Goal: Task Accomplishment & Management: Manage account settings

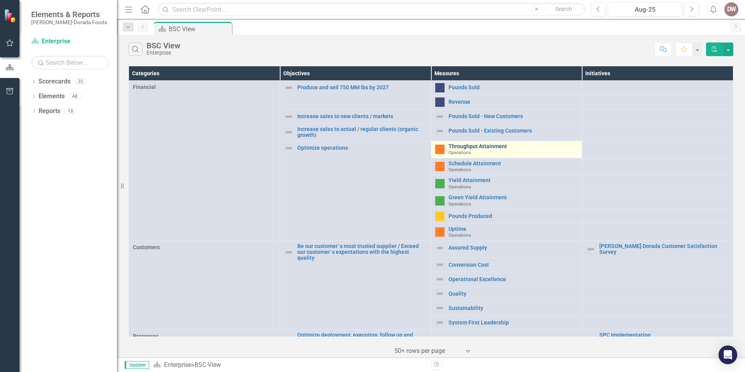
click at [468, 147] on link "Throughput Attainment" at bounding box center [514, 146] width 130 height 6
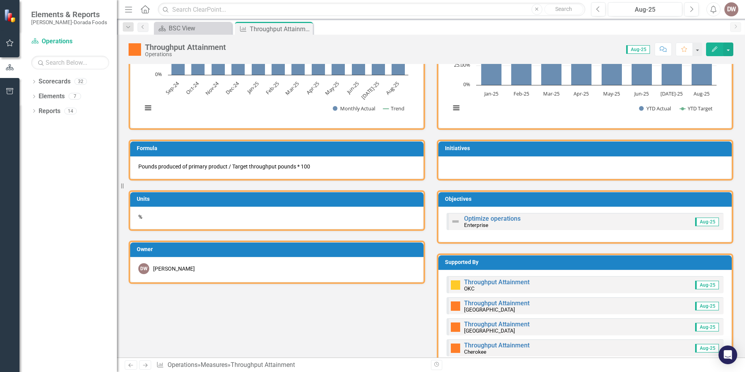
scroll to position [234, 0]
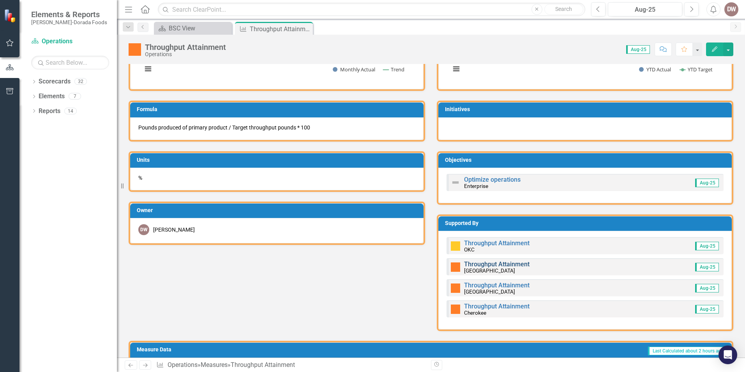
click at [479, 265] on link "Throughput Attainment" at bounding box center [496, 263] width 65 height 7
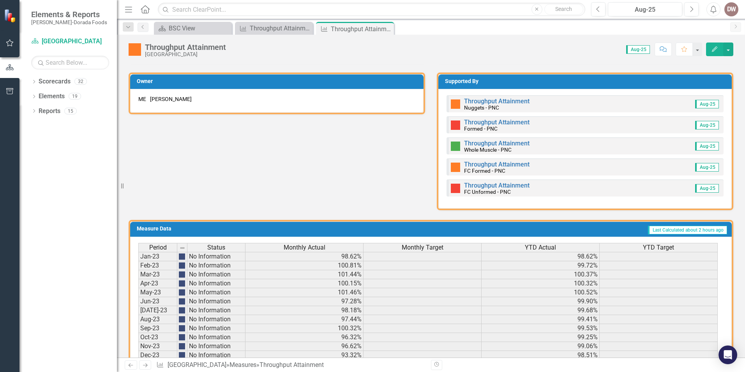
scroll to position [332, 0]
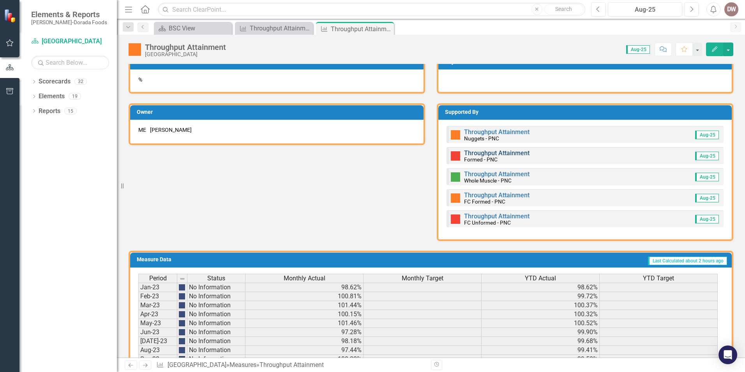
click at [483, 153] on link "Throughput Attainment" at bounding box center [496, 152] width 65 height 7
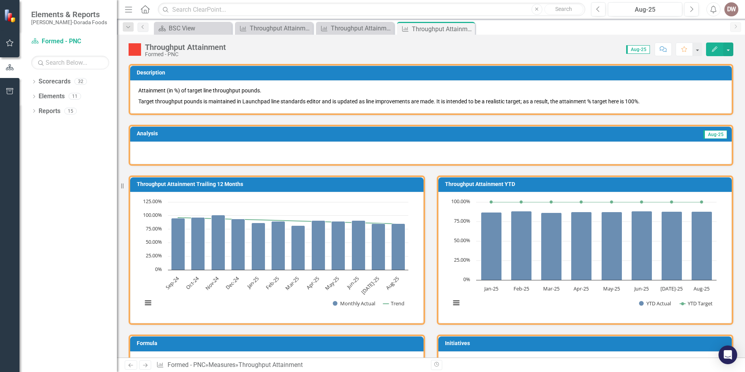
drag, startPoint x: 470, startPoint y: 28, endPoint x: 446, endPoint y: 31, distance: 24.8
click at [0, 0] on icon "Close" at bounding box center [0, 0] width 0 height 0
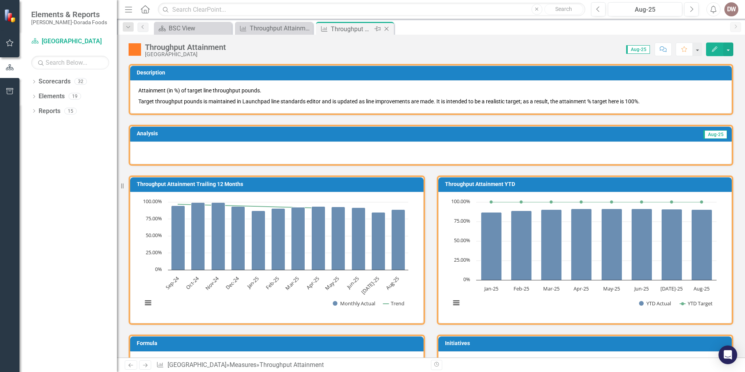
click at [389, 28] on icon "Close" at bounding box center [387, 29] width 8 height 6
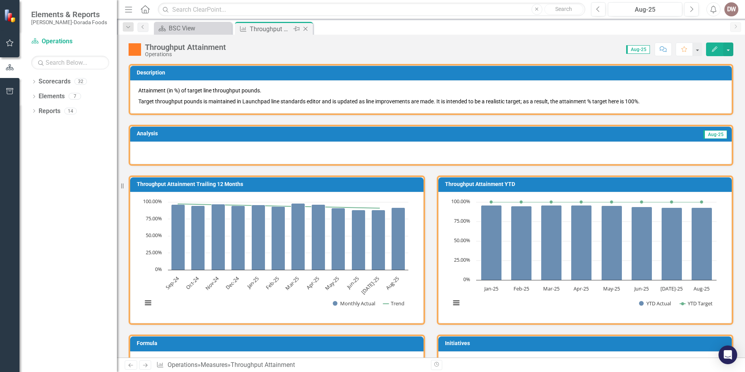
click at [306, 28] on icon "Close" at bounding box center [306, 29] width 8 height 6
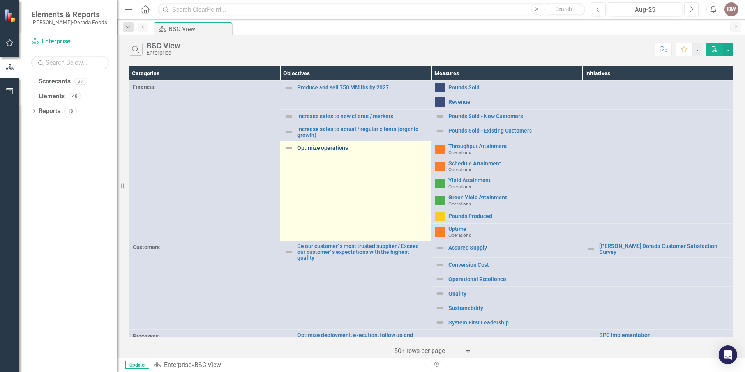
click at [301, 148] on link "Optimize operations" at bounding box center [362, 148] width 130 height 6
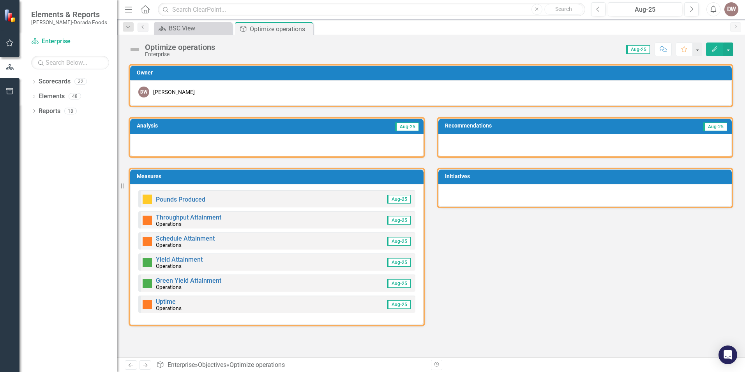
click at [134, 48] on img at bounding box center [135, 49] width 12 height 12
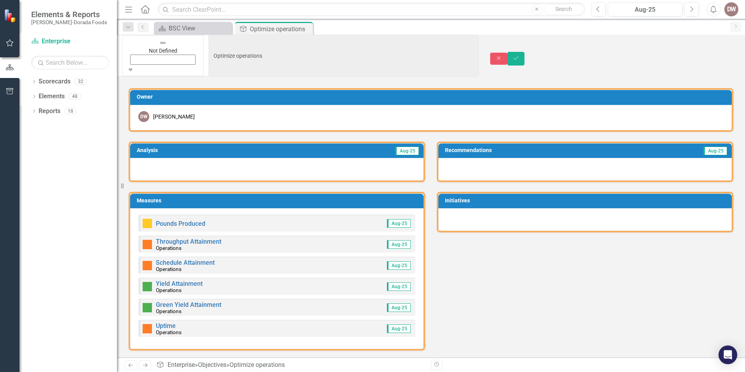
click at [134, 67] on icon "Expand" at bounding box center [130, 69] width 7 height 5
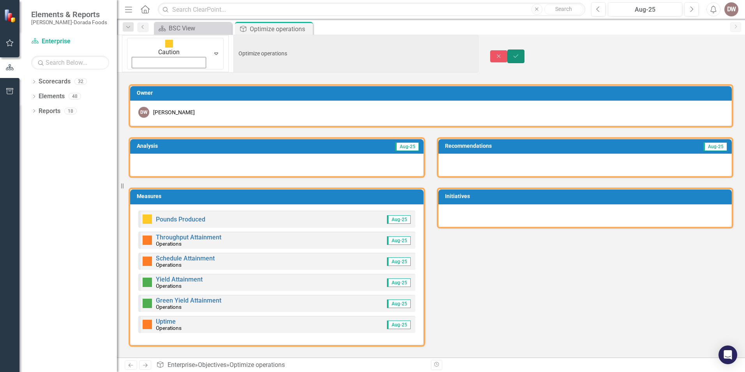
click at [518, 55] on icon "submit" at bounding box center [516, 56] width 5 height 3
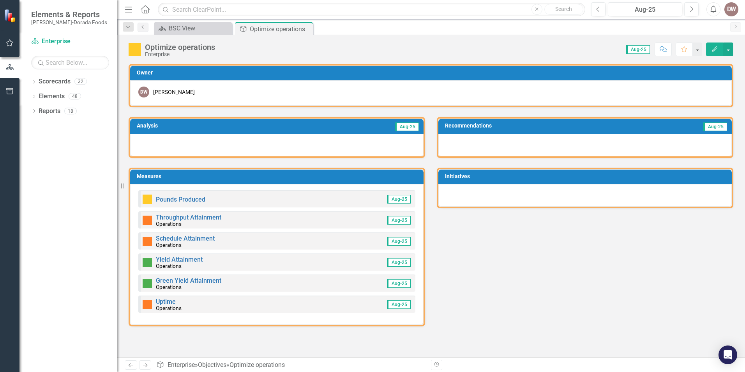
click at [134, 50] on img at bounding box center [135, 49] width 12 height 12
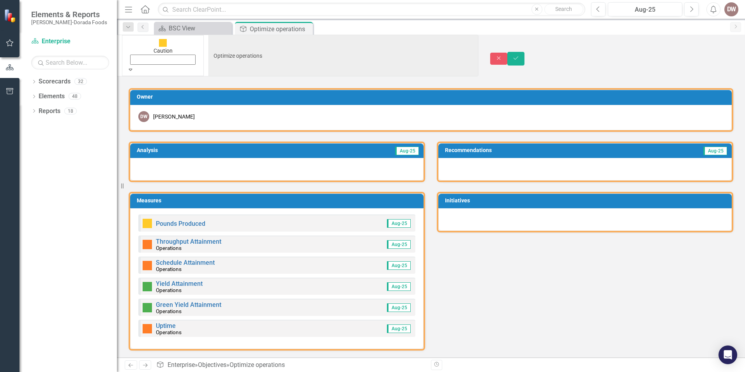
click at [133, 69] on icon at bounding box center [131, 70] width 4 height 2
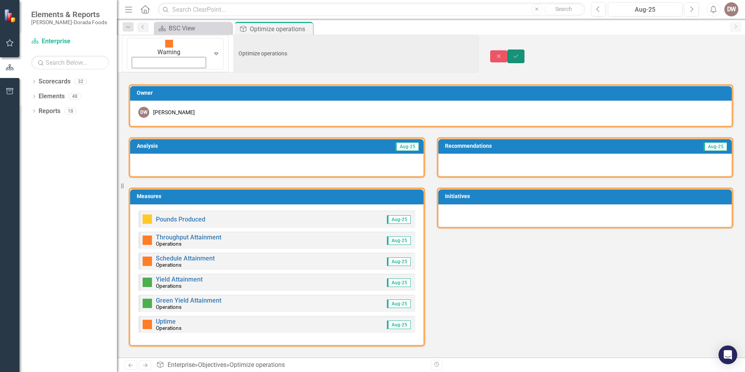
click at [520, 53] on icon "Save" at bounding box center [516, 55] width 7 height 5
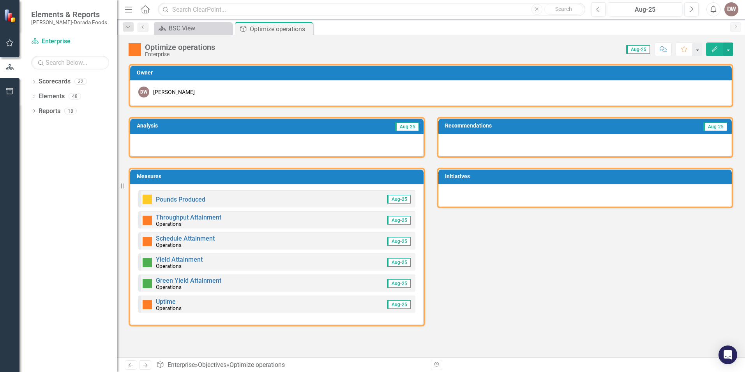
click at [630, 276] on div "Analysis Aug-25 Measures Pounds Produced Aug-25 Throughput Attainment Operation…" at bounding box center [431, 216] width 617 height 219
click at [203, 215] on link "Throughput Attainment" at bounding box center [188, 217] width 65 height 7
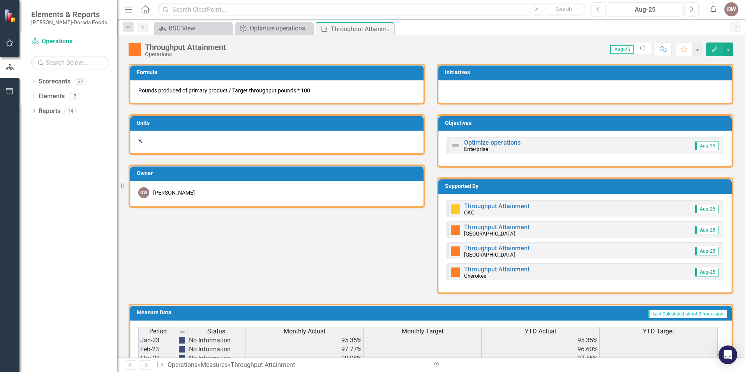
scroll to position [273, 0]
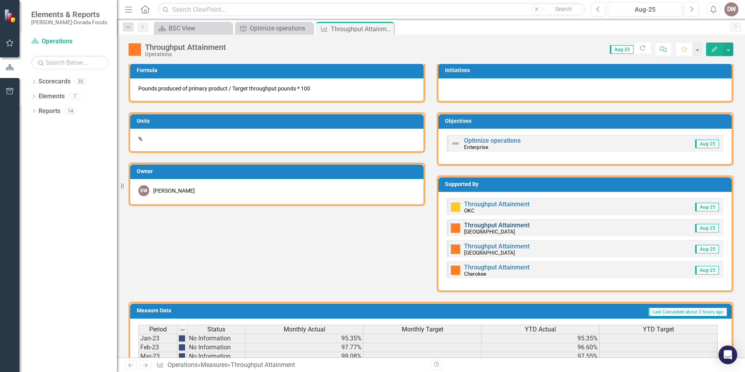
click at [487, 225] on link "Throughput Attainment" at bounding box center [496, 224] width 65 height 7
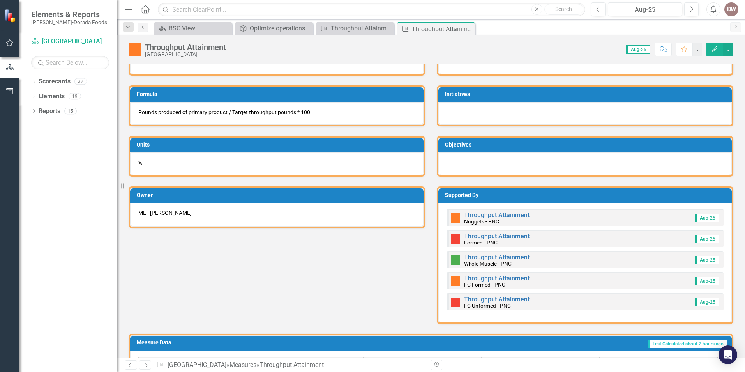
scroll to position [273, 0]
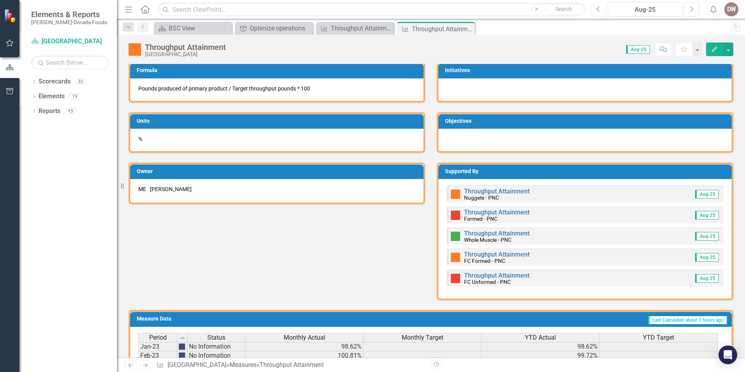
click at [600, 11] on icon "Previous" at bounding box center [598, 9] width 4 height 7
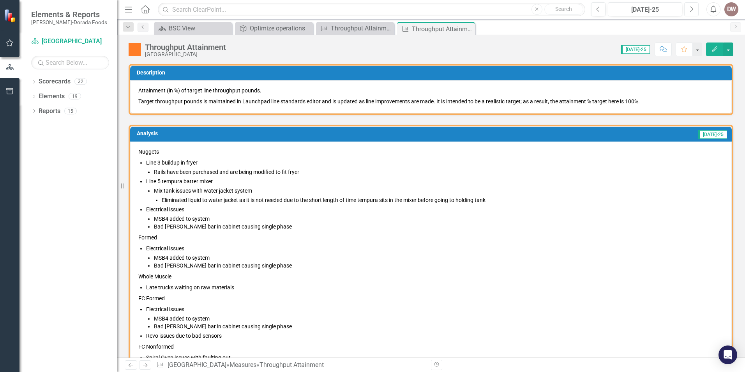
click at [693, 8] on icon "Next" at bounding box center [692, 9] width 4 height 7
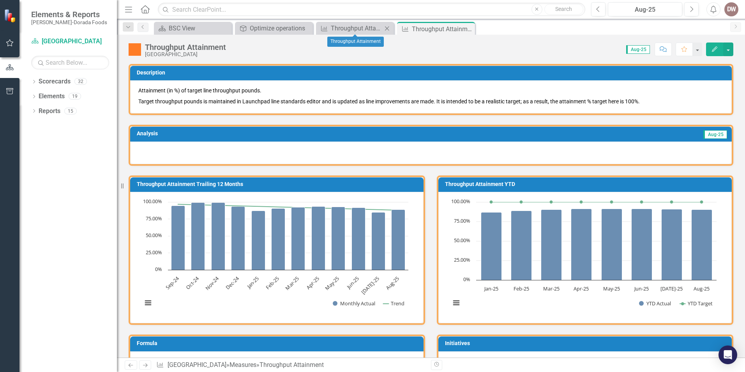
click at [387, 27] on icon "Close" at bounding box center [387, 28] width 8 height 6
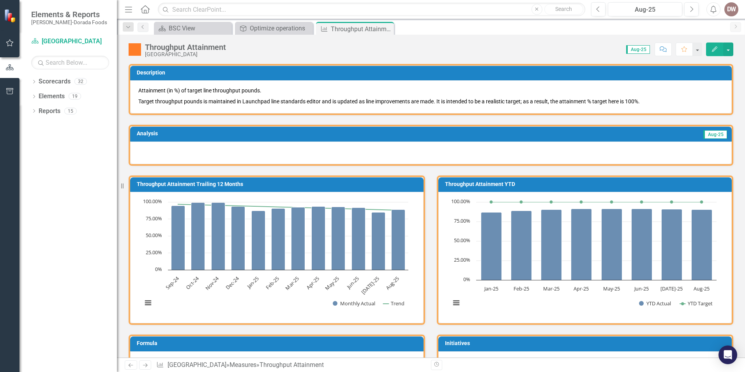
click at [157, 148] on div at bounding box center [431, 152] width 602 height 23
click at [142, 147] on div at bounding box center [431, 152] width 602 height 23
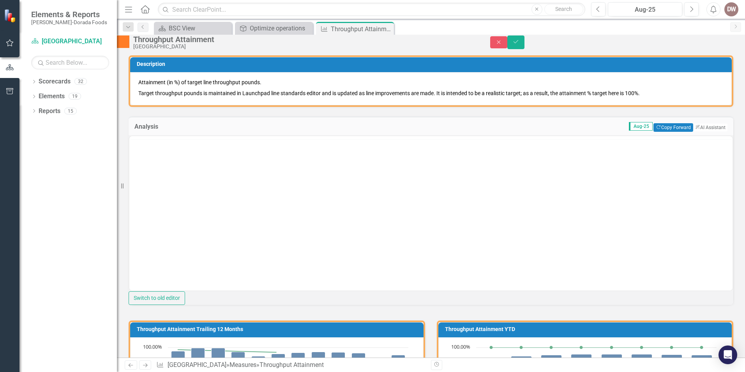
click at [137, 144] on div "Switch to old editor" at bounding box center [431, 220] width 605 height 170
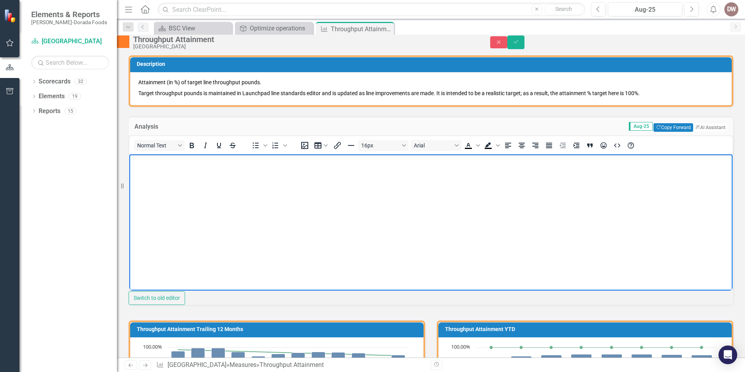
click at [140, 161] on p "Rich Text Area. Press ALT-0 for help." at bounding box center [430, 160] width 599 height 9
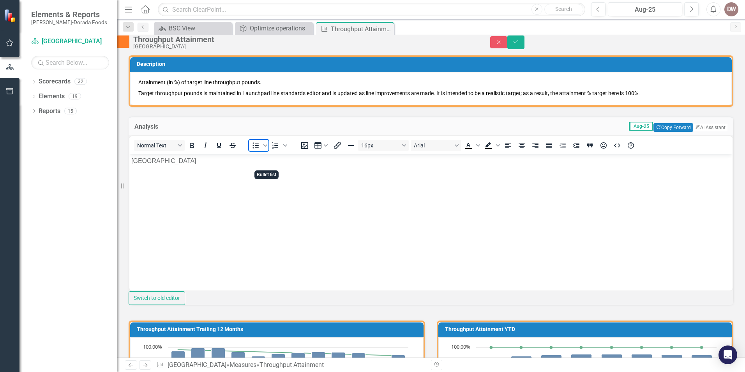
click at [260, 150] on icon "Bullet list" at bounding box center [255, 145] width 9 height 9
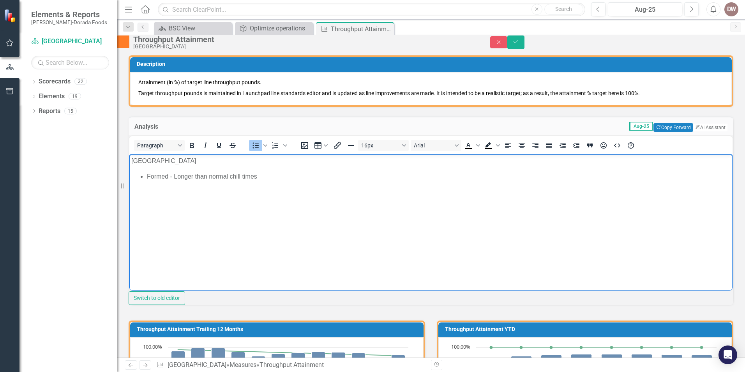
click at [265, 176] on li "Formed - Longer than normal chill times" at bounding box center [439, 176] width 584 height 9
drag, startPoint x: 147, startPoint y: 174, endPoint x: 168, endPoint y: 175, distance: 21.5
click at [168, 175] on ul "Formed - Longer than normal chill times due to a Forced Majure for Co2. Switche…" at bounding box center [430, 176] width 599 height 9
click at [194, 148] on icon "Bold" at bounding box center [192, 145] width 4 height 5
click at [439, 178] on li "Formed - Longer than normal chill times due to a Forced [PERSON_NAME] for Co2. …" at bounding box center [439, 176] width 584 height 9
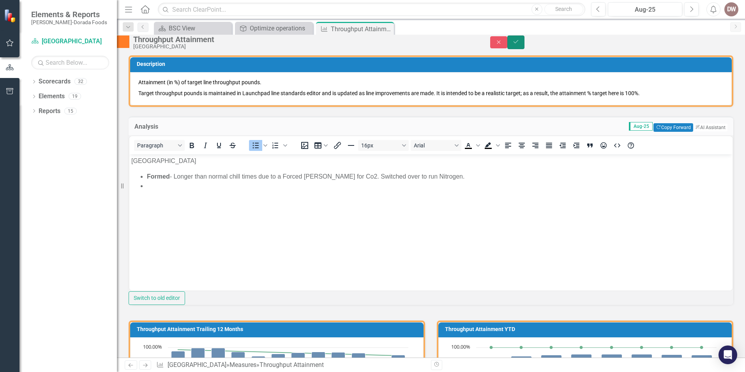
click at [520, 44] on icon "Save" at bounding box center [516, 41] width 7 height 5
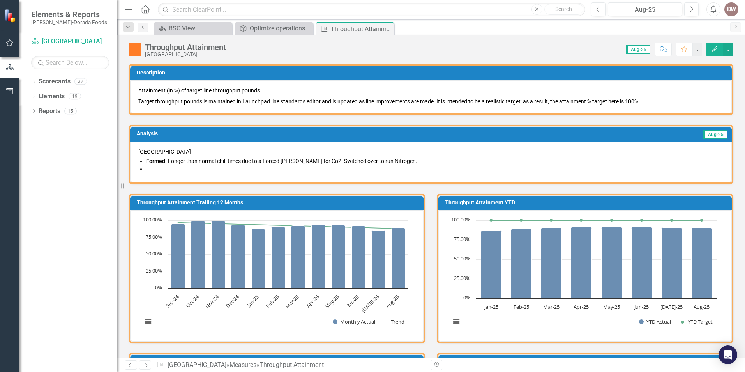
click at [150, 170] on li at bounding box center [435, 169] width 578 height 8
click at [145, 168] on span "[GEOGRAPHIC_DATA] Formed - Longer than normal chill times due to a Forced [PERS…" at bounding box center [430, 161] width 585 height 27
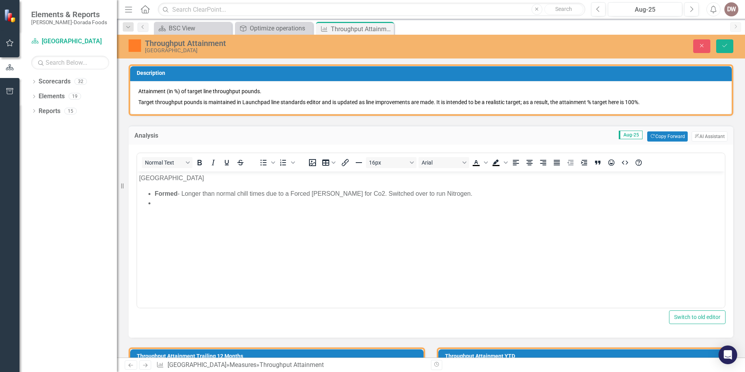
click at [155, 204] on li "Rich Text Area. Press ALT-0 for help." at bounding box center [439, 202] width 568 height 9
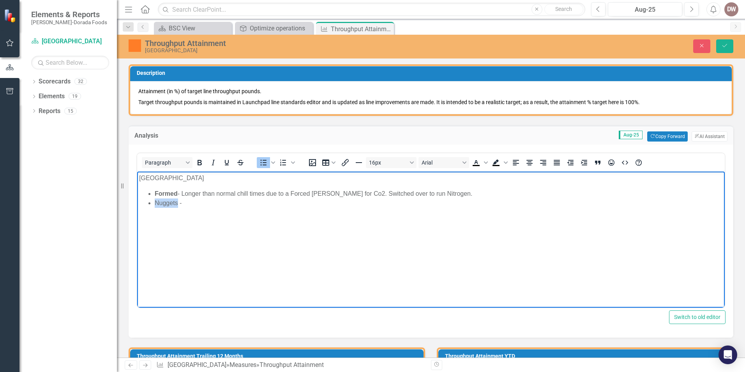
drag, startPoint x: 153, startPoint y: 202, endPoint x: 177, endPoint y: 201, distance: 23.4
click at [177, 201] on ul "Formed - Longer than normal chill times due to a Forced [PERSON_NAME] for Co2. …" at bounding box center [431, 198] width 584 height 19
click at [203, 160] on icon "Bold" at bounding box center [199, 162] width 9 height 9
click at [727, 46] on icon "Save" at bounding box center [724, 45] width 7 height 5
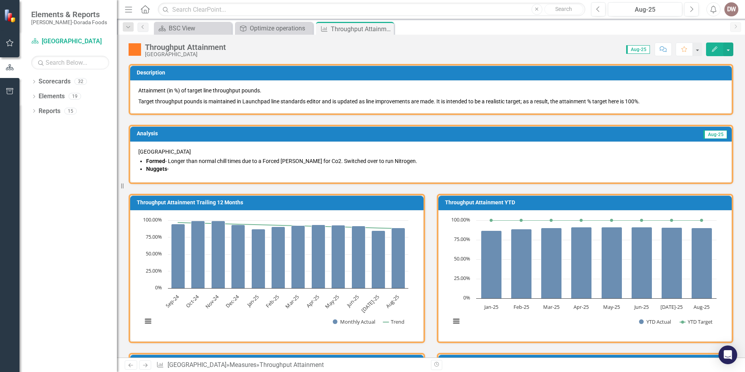
click at [187, 170] on li "Nuggets -" at bounding box center [435, 169] width 578 height 8
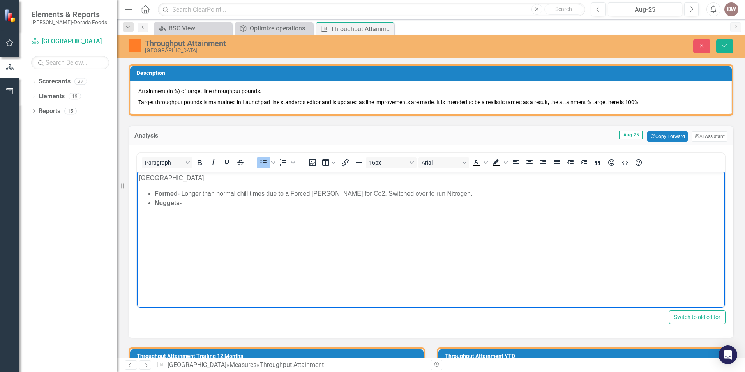
click at [210, 208] on body "Ponca City Formed - Longer than normal chill times due to a Forced [PERSON_NAME…" at bounding box center [431, 229] width 588 height 117
click at [243, 199] on li "Nuggets - Axis Fault issue with Vertex" at bounding box center [439, 202] width 568 height 9
drag, startPoint x: 283, startPoint y: 203, endPoint x: 319, endPoint y: 220, distance: 40.5
click at [283, 203] on li "Nuggets - Axis Fault issue with Line 3 Vertex" at bounding box center [439, 202] width 568 height 9
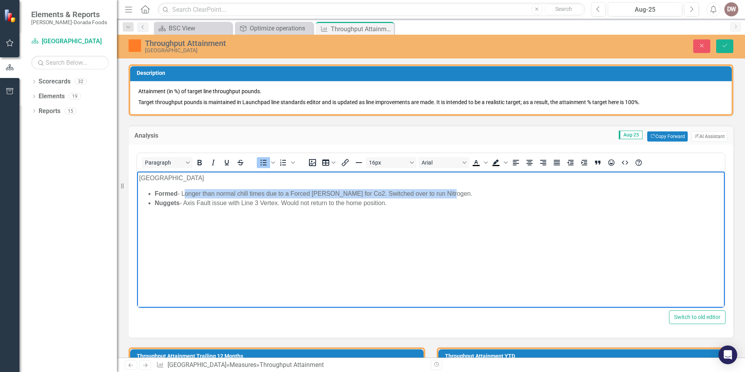
drag, startPoint x: 184, startPoint y: 192, endPoint x: 447, endPoint y: 194, distance: 262.3
click at [447, 194] on li "Formed - Longer than normal chill times due to a Forced [PERSON_NAME] for Co2. …" at bounding box center [439, 193] width 568 height 9
copy li "Longer than normal chill times due to a Forced [PERSON_NAME] for Co2. Switched …"
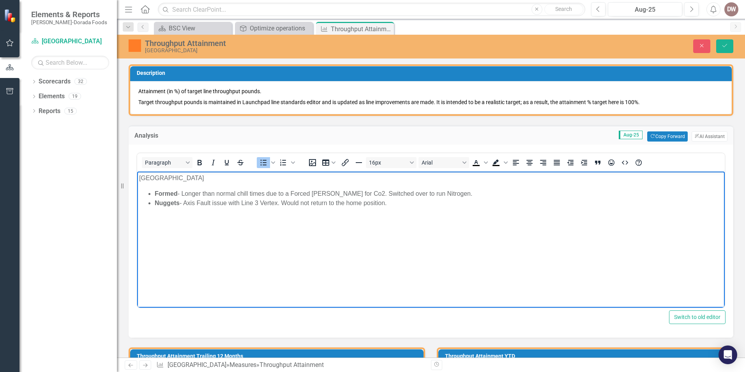
click at [410, 207] on li "Nuggets - Axis Fault issue with Line 3 Vertex. Would not return to the home pos…" at bounding box center [439, 202] width 568 height 9
drag, startPoint x: 155, startPoint y: 209, endPoint x: 185, endPoint y: 210, distance: 30.0
click at [185, 210] on li "FC Formed -" at bounding box center [439, 211] width 568 height 9
click at [202, 159] on icon "Bold" at bounding box center [199, 162] width 9 height 9
click at [216, 214] on li "FC Formed -" at bounding box center [439, 211] width 568 height 9
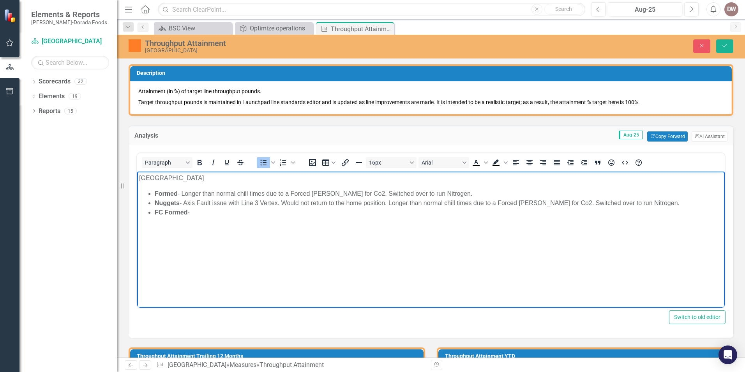
click at [200, 213] on li "FC Formed -" at bounding box center [439, 211] width 568 height 9
click at [346, 216] on li "FC Formed - Finished bag metal detector stuck in reject mode." at bounding box center [439, 211] width 568 height 9
click at [194, 219] on li "FC UnFormed -" at bounding box center [439, 221] width 568 height 9
click at [199, 163] on icon "Bold" at bounding box center [199, 162] width 9 height 9
click at [251, 228] on body "Ponca City Formed - Longer than normal chill times due to a Forced Majure for C…" at bounding box center [431, 229] width 588 height 117
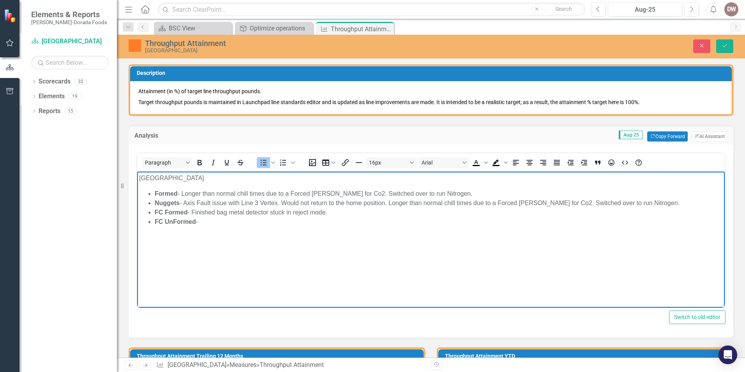
click at [206, 223] on li "FC UnFormed -" at bounding box center [439, 221] width 568 height 9
drag, startPoint x: 435, startPoint y: 351, endPoint x: 377, endPoint y: 374, distance: 63.0
click at [210, 222] on li "FC UnFormed -" at bounding box center [439, 221] width 568 height 9
drag, startPoint x: 233, startPoint y: 224, endPoint x: 405, endPoint y: 255, distance: 174.6
click at [405, 255] on body "Ponca City Formed - Longer than normal chill times due to a Forced Majure for C…" at bounding box center [431, 229] width 588 height 117
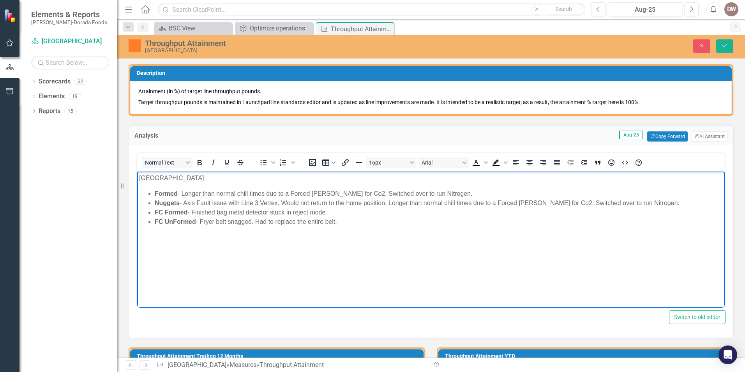
drag, startPoint x: 361, startPoint y: 223, endPoint x: 138, endPoint y: 170, distance: 229.2
click at [138, 171] on html "Ponca City Formed - Longer than normal chill times due to a Forced Majure for C…" at bounding box center [431, 229] width 588 height 117
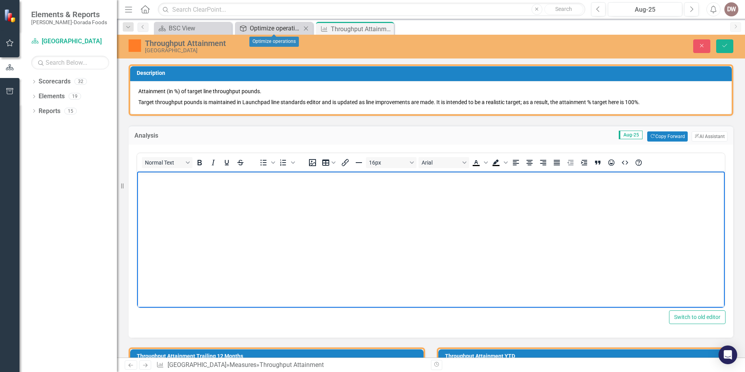
click at [266, 28] on div "Optimize operations" at bounding box center [275, 28] width 51 height 10
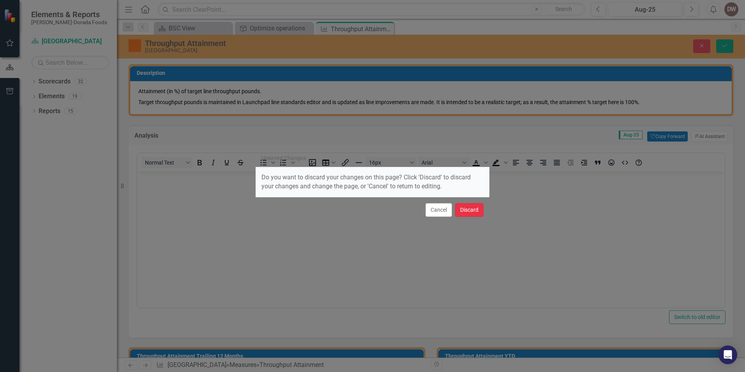
click at [470, 208] on button "Discard" at bounding box center [469, 210] width 28 height 14
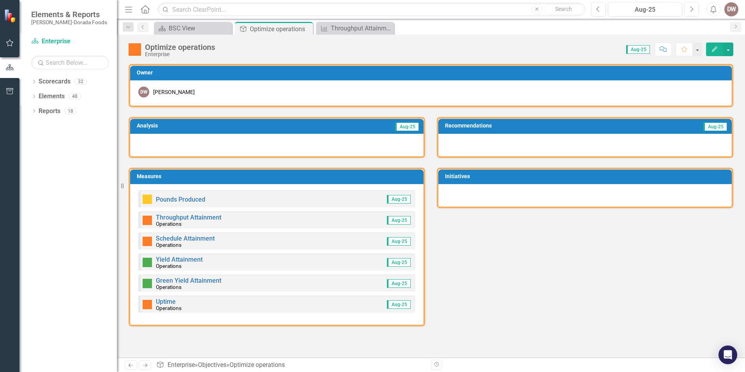
click at [168, 139] on div at bounding box center [276, 145] width 293 height 23
click at [165, 141] on div at bounding box center [276, 145] width 293 height 23
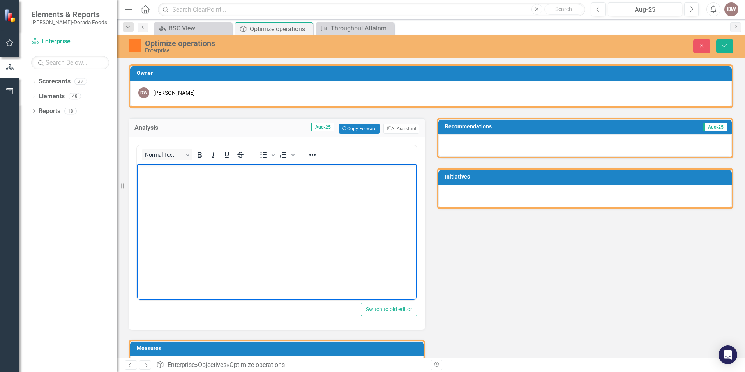
click at [164, 175] on body "Rich Text Area. Press ALT-0 for help." at bounding box center [276, 221] width 279 height 117
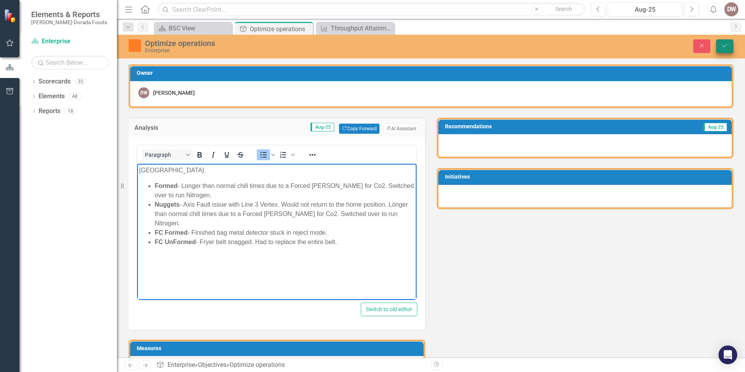
click at [727, 42] on button "Save" at bounding box center [724, 46] width 17 height 14
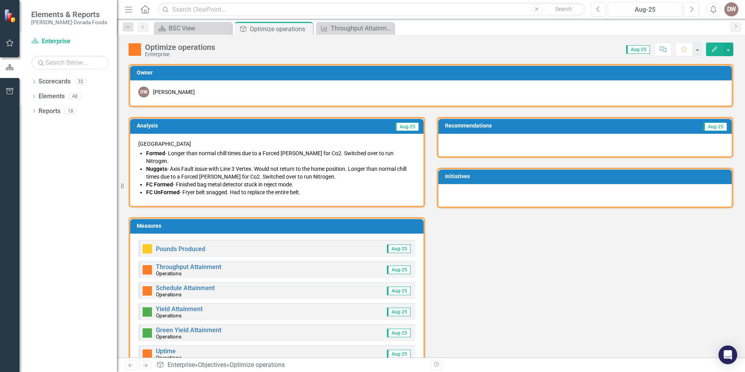
scroll to position [18, 0]
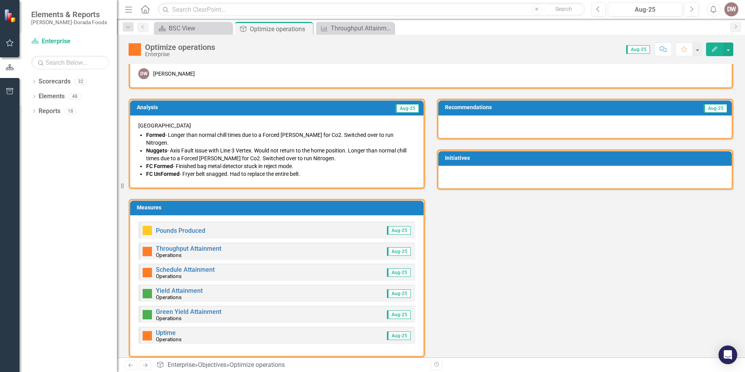
click at [179, 149] on li "Nuggets - Axis Fault issue with Line 3 Vertex. Would not return to the home pos…" at bounding box center [280, 155] width 269 height 16
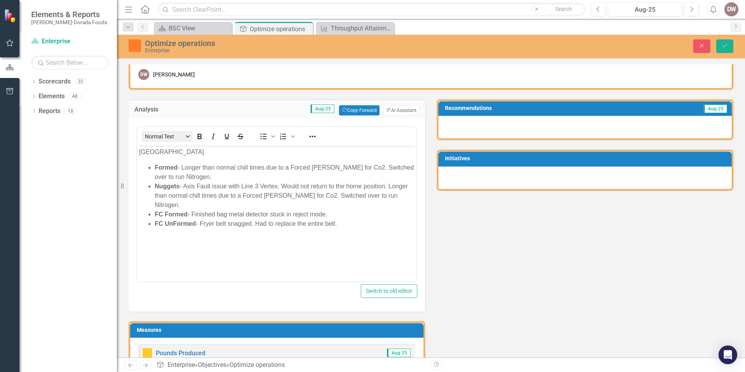
scroll to position [0, 0]
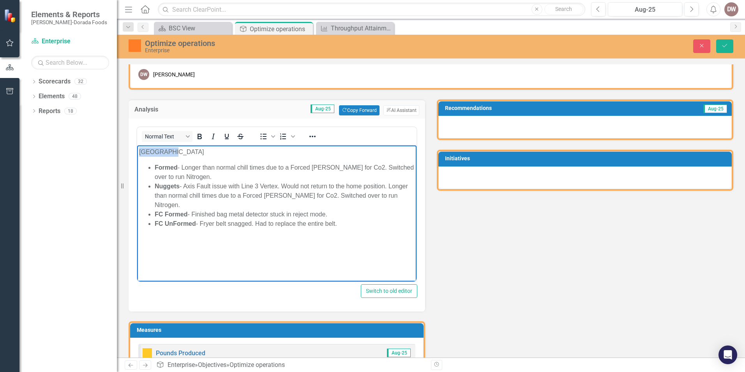
drag, startPoint x: 139, startPoint y: 150, endPoint x: 200, endPoint y: 152, distance: 61.2
click at [200, 152] on body "Ponca City Formed - Longer than normal chill times due to a Forced Majure for C…" at bounding box center [276, 203] width 279 height 117
drag, startPoint x: 199, startPoint y: 134, endPoint x: 209, endPoint y: 135, distance: 10.6
click at [199, 135] on icon "Bold" at bounding box center [199, 136] width 9 height 9
click at [228, 135] on icon "Underline" at bounding box center [227, 136] width 4 height 5
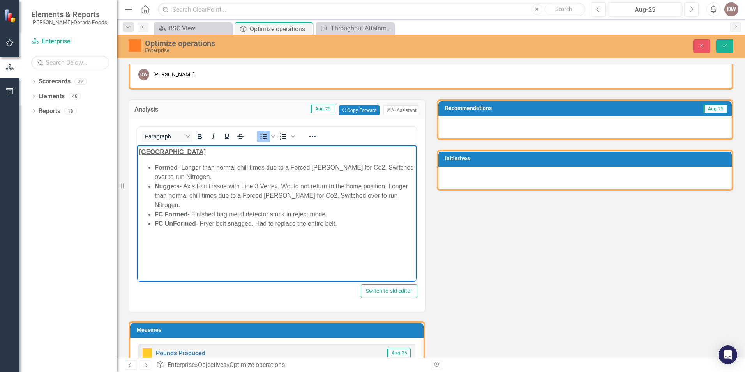
click at [355, 219] on li "FC UnFormed - Fryer belt snagged. Had to replace the entire belt." at bounding box center [285, 223] width 260 height 9
click at [489, 281] on div "Analysis Aug-25 Copy Forward Copy Forward ClearPoint AI AI Assistant <p>Ponca C…" at bounding box center [431, 285] width 617 height 390
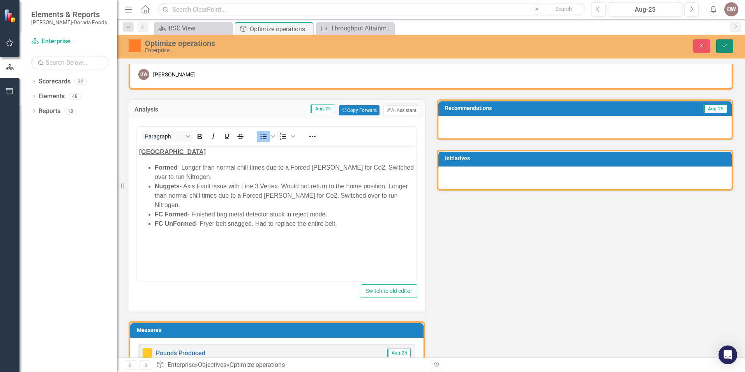
click at [725, 44] on icon "Save" at bounding box center [724, 45] width 7 height 5
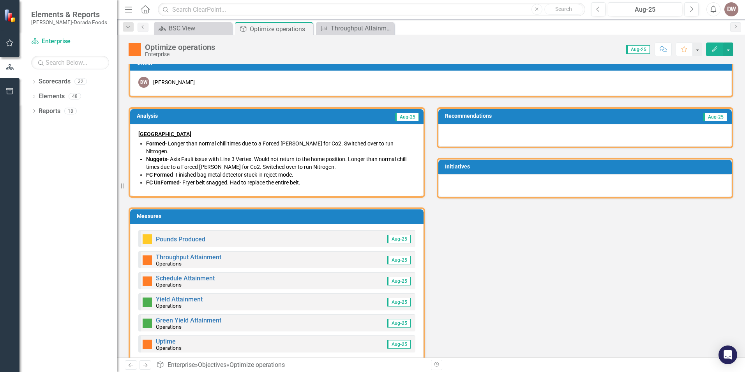
scroll to position [18, 0]
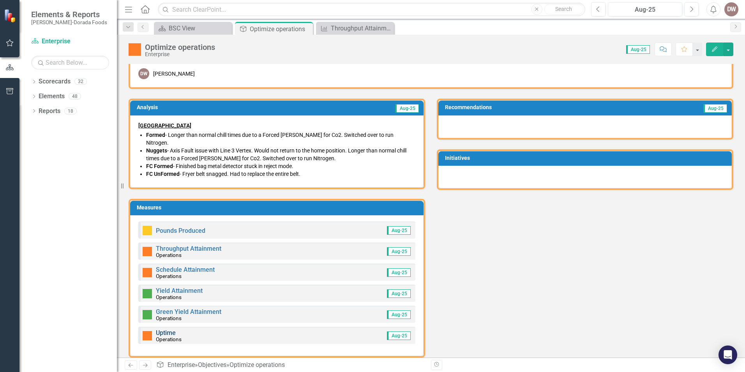
click at [171, 329] on link "Uptime" at bounding box center [166, 332] width 20 height 7
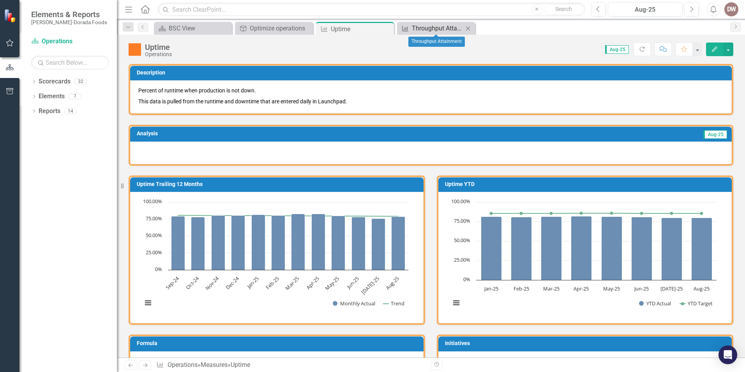
click at [436, 31] on div "Throughput Attainment" at bounding box center [437, 28] width 51 height 10
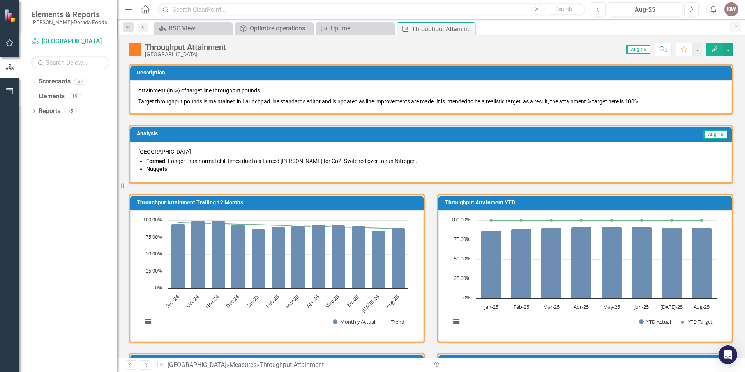
drag, startPoint x: 469, startPoint y: 27, endPoint x: 453, endPoint y: 30, distance: 16.6
click at [0, 0] on icon "Close" at bounding box center [0, 0] width 0 height 0
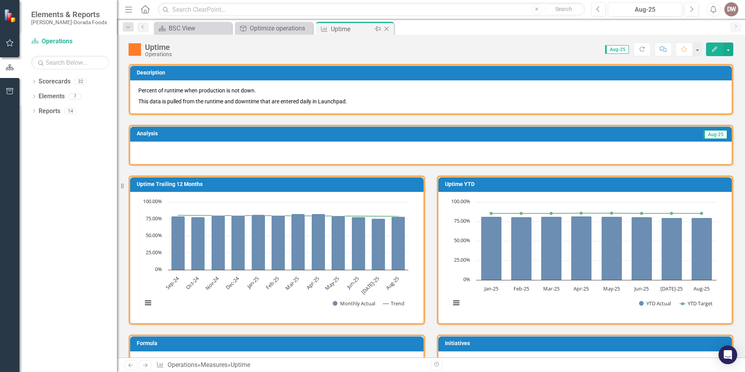
click at [387, 27] on icon "Close" at bounding box center [387, 29] width 8 height 6
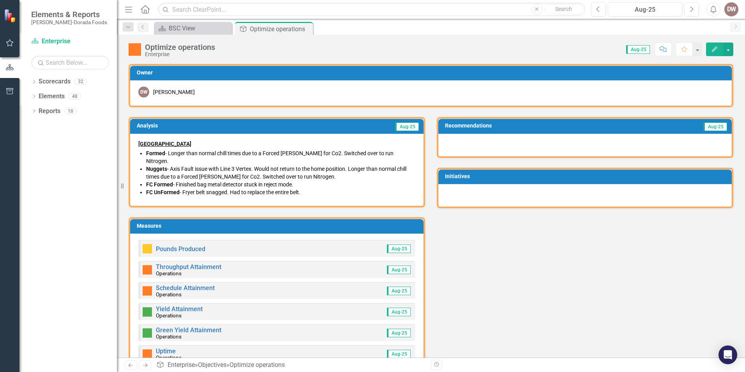
click at [316, 188] on li "FC UnFormed - Fryer belt snagged. Had to replace the entire belt." at bounding box center [280, 192] width 269 height 8
click at [317, 180] on li "FC Formed - Finished bag metal detector stuck in reject mode." at bounding box center [280, 184] width 269 height 8
click at [316, 188] on li "FC UnFormed - Fryer belt snagged. Had to replace the entire belt." at bounding box center [280, 192] width 269 height 8
click at [306, 188] on li "FC UnFormed - Fryer belt snagged. Had to replace the entire belt." at bounding box center [280, 192] width 269 height 8
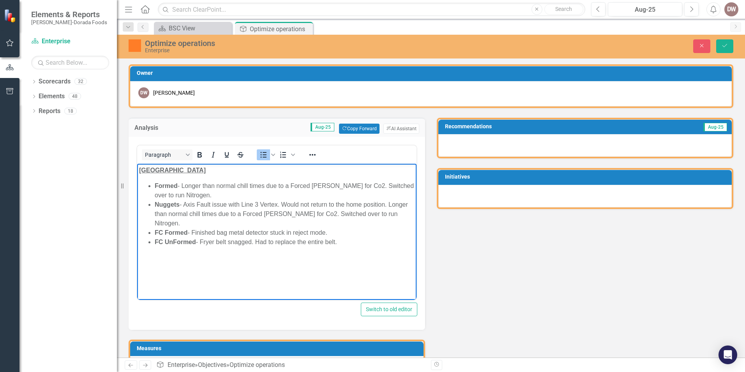
click at [347, 237] on li "FC UnFormed - Fryer belt snagged. Had to replace the entire belt." at bounding box center [285, 241] width 260 height 9
click at [262, 154] on icon "Bullet list" at bounding box center [263, 154] width 9 height 9
click at [226, 268] on li "Computer issues on Line 4 Vertex." at bounding box center [285, 272] width 260 height 9
click at [184, 268] on li "Computer issues on Line 2 & 4 Vertex." at bounding box center [285, 272] width 260 height 9
drag, startPoint x: 255, startPoint y: 262, endPoint x: 283, endPoint y: 263, distance: 28.1
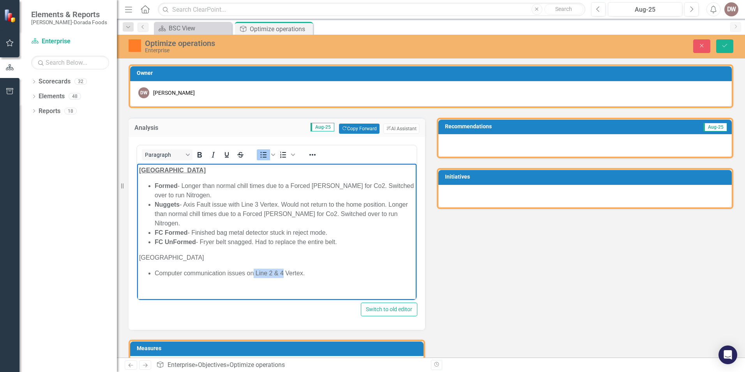
click at [283, 268] on li "Computer communication issues on Line 2 & 4 Vertex." at bounding box center [285, 272] width 260 height 9
click at [279, 268] on li "Computer communication issues on Vertex." at bounding box center [285, 272] width 260 height 9
click at [257, 268] on li "Computer communication issues on Vertex" at bounding box center [285, 272] width 260 height 9
click at [287, 268] on li "Computer communication issues on all 4 Vertex" at bounding box center [285, 272] width 260 height 9
drag, startPoint x: 140, startPoint y: 247, endPoint x: 165, endPoint y: 248, distance: 25.0
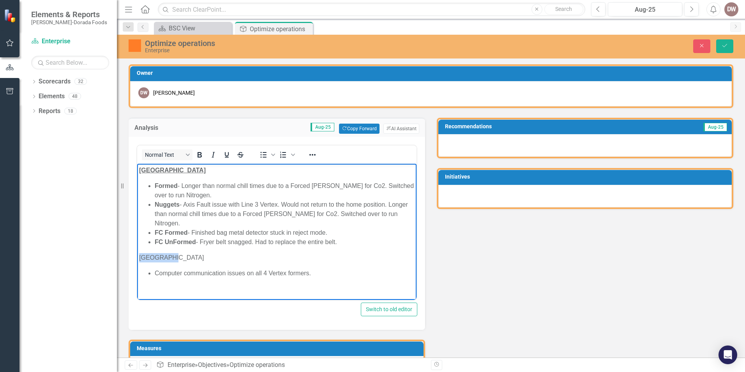
click at [165, 253] on p "[GEOGRAPHIC_DATA]" at bounding box center [277, 257] width 276 height 9
click at [199, 157] on icon "Bold" at bounding box center [200, 154] width 4 height 5
click at [227, 154] on icon "Underline" at bounding box center [226, 154] width 9 height 9
click at [325, 268] on li "Computer communication issues on all 4 Vertex formers." at bounding box center [285, 272] width 260 height 9
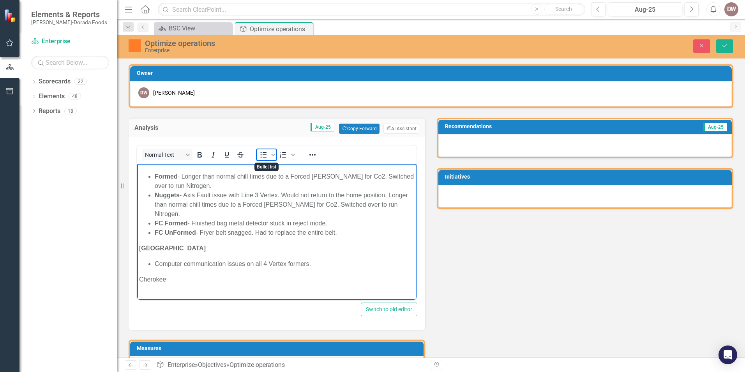
click at [266, 155] on icon "Bullet list" at bounding box center [264, 155] width 6 height 6
drag, startPoint x: 141, startPoint y: 279, endPoint x: 167, endPoint y: 279, distance: 26.1
click at [167, 279] on p "Cherokee" at bounding box center [277, 278] width 276 height 9
click at [203, 157] on icon "Bold" at bounding box center [199, 154] width 9 height 9
click at [229, 152] on icon "Underline" at bounding box center [226, 154] width 9 height 9
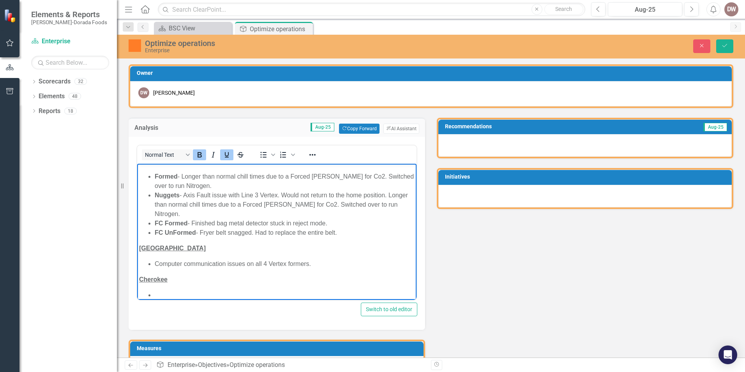
click at [190, 290] on li "Rich Text Area. Press ALT-0 for help." at bounding box center [285, 294] width 260 height 9
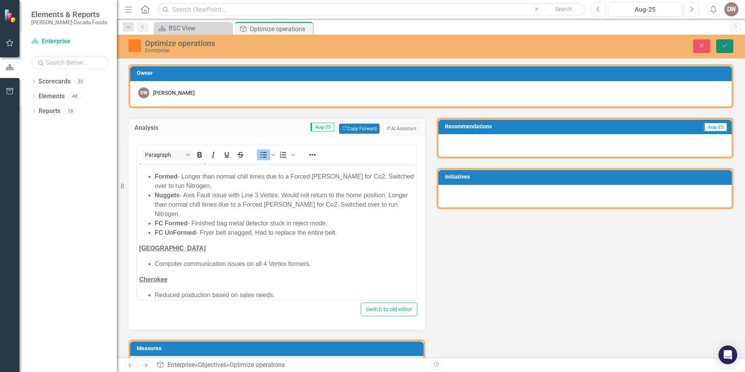
click at [727, 44] on icon "Save" at bounding box center [724, 45] width 7 height 5
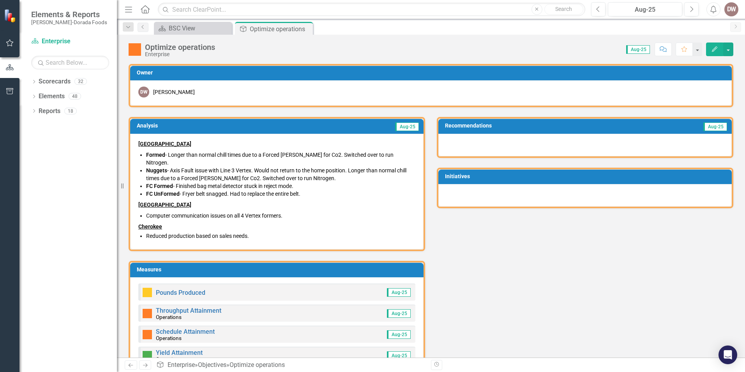
click at [250, 232] on li "Reduced production based on sales needs." at bounding box center [280, 236] width 269 height 8
click at [255, 232] on li "Reduced production based on sales needs." at bounding box center [280, 236] width 269 height 8
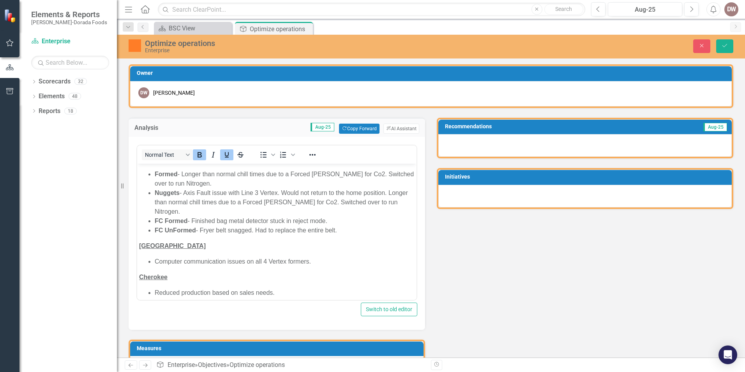
scroll to position [18, 0]
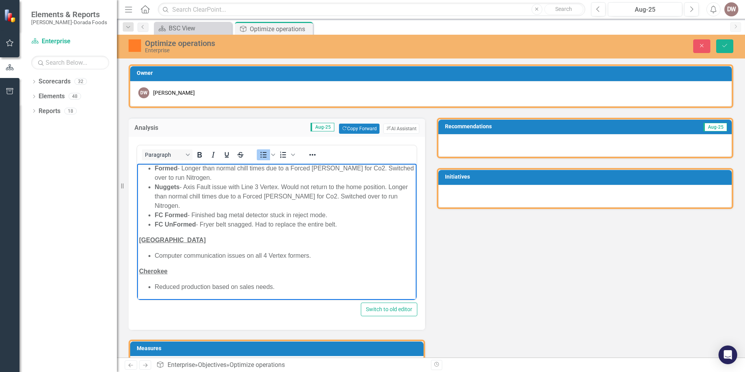
click at [308, 287] on li "Reduced production based on sales needs." at bounding box center [285, 286] width 260 height 9
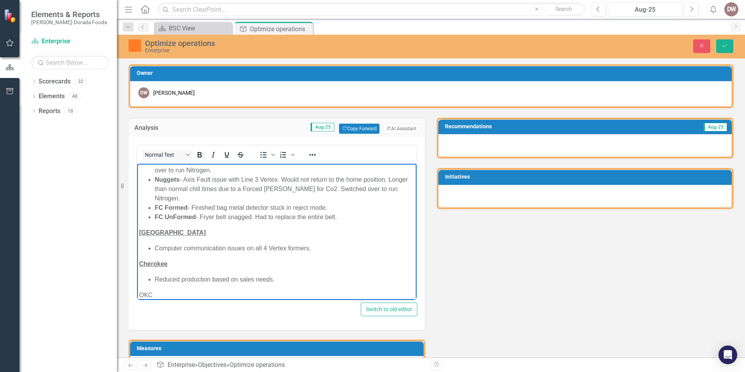
scroll to position [41, 0]
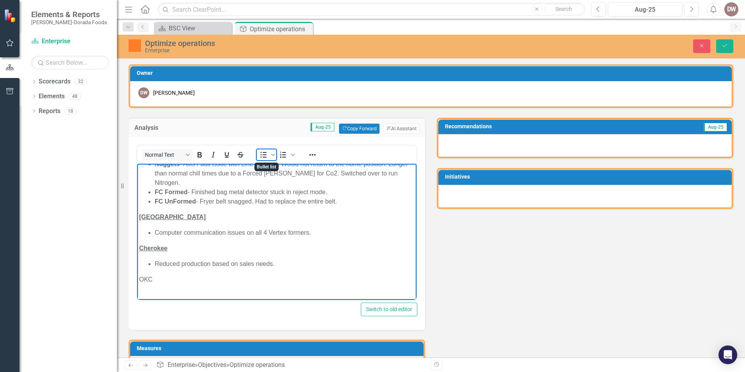
click at [263, 154] on icon "Bullet list" at bounding box center [263, 154] width 9 height 9
click at [228, 293] on li "Department electrical" at bounding box center [285, 294] width 260 height 9
click at [305, 292] on li "Department electrical, lost power to the equipment" at bounding box center [285, 294] width 260 height 9
click at [302, 294] on li "Department electrical, lost power to the equipment" at bounding box center [285, 294] width 260 height 9
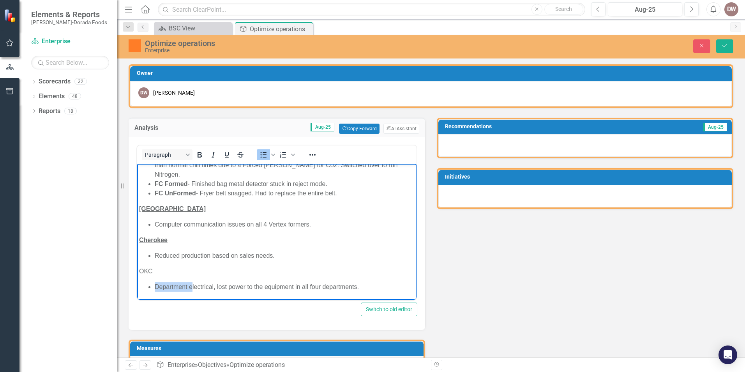
drag, startPoint x: 191, startPoint y: 293, endPoint x: 156, endPoint y: 290, distance: 35.6
click at [156, 290] on li "Department electrical, lost power to the equipment in all four departments." at bounding box center [285, 286] width 260 height 9
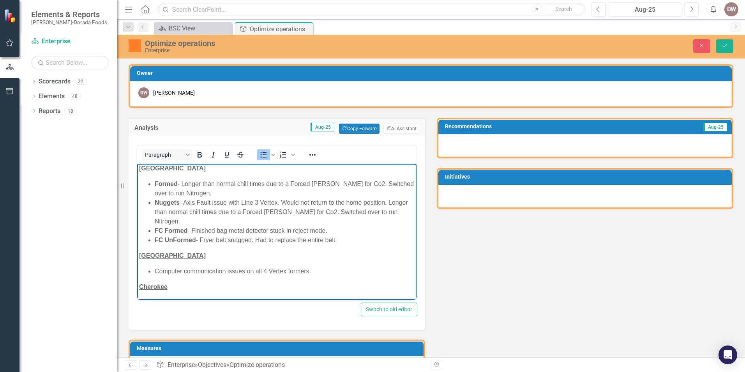
scroll to position [0, 0]
click at [726, 44] on icon "Save" at bounding box center [724, 45] width 7 height 5
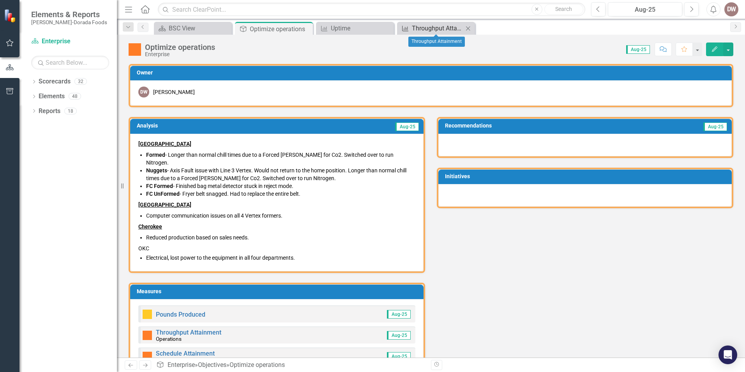
click at [437, 28] on div "Throughput Attainment" at bounding box center [437, 28] width 51 height 10
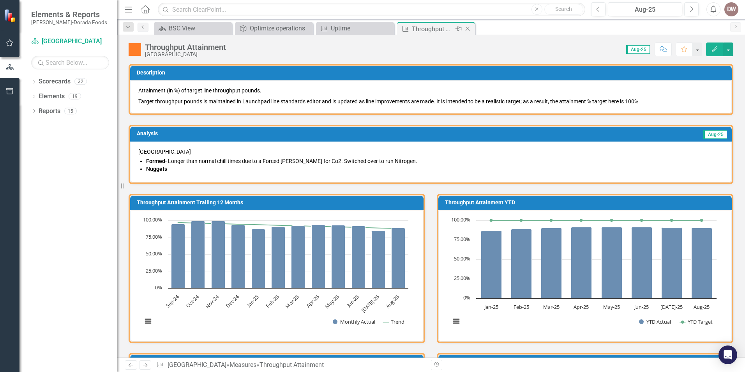
click at [467, 28] on icon "Close" at bounding box center [468, 29] width 8 height 6
